Goal: Task Accomplishment & Management: Complete application form

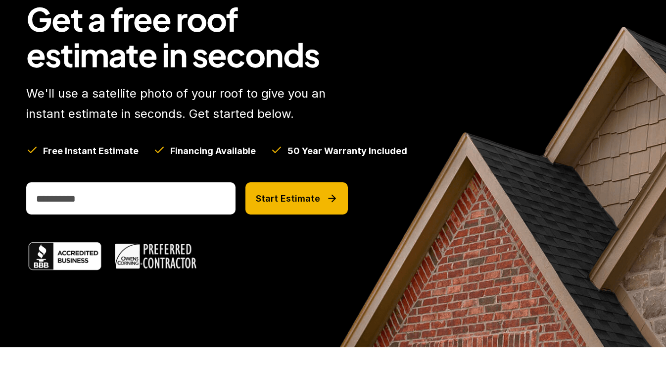
scroll to position [99, 0]
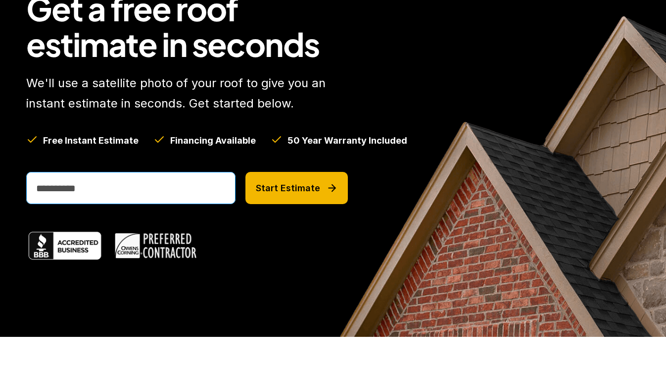
click at [136, 181] on input "email" at bounding box center [130, 188] width 209 height 32
type input "**********"
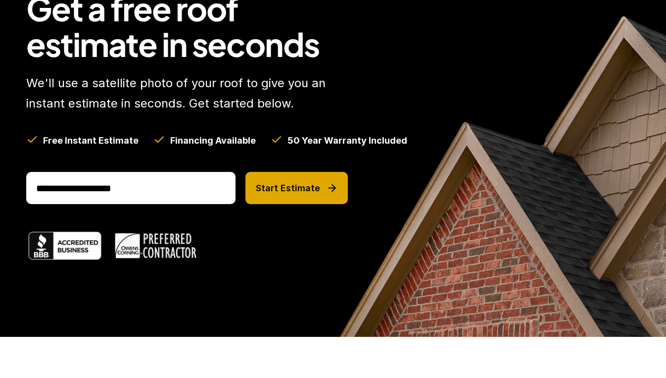
click at [281, 187] on p "Start Estimate" at bounding box center [288, 188] width 64 height 11
